Goal: Find specific page/section

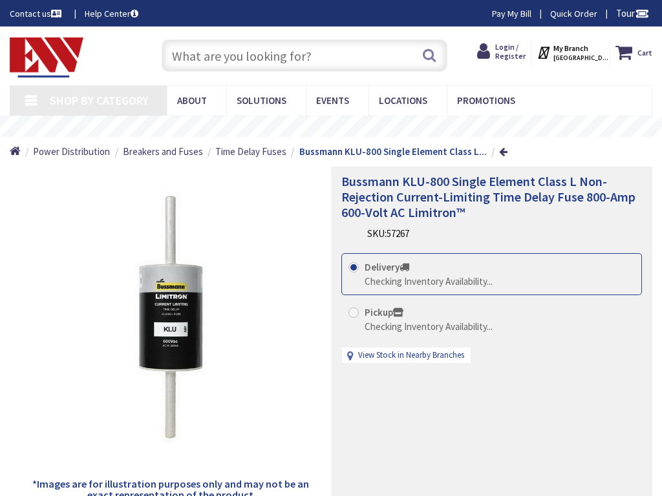
type input "[PERSON_NAME] & [PERSON_NAME], [GEOGRAPHIC_DATA], [GEOGRAPHIC_DATA]"
